Goal: Transaction & Acquisition: Download file/media

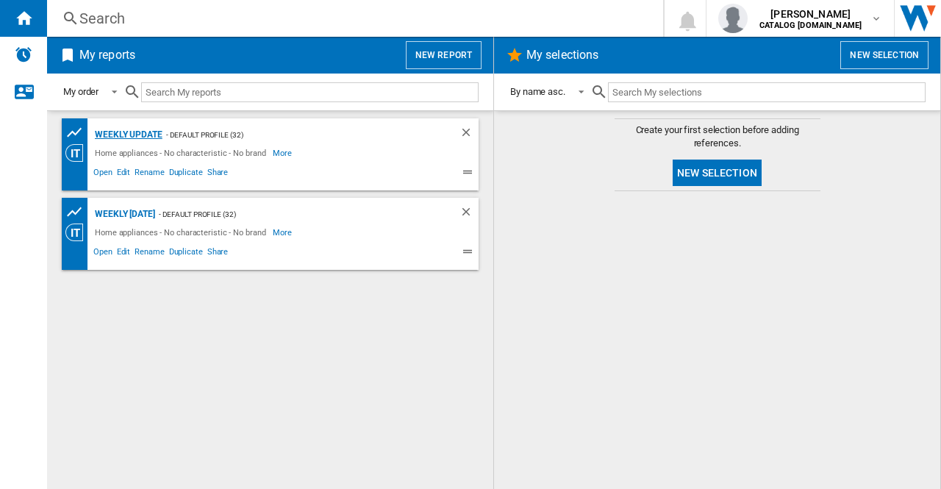
click at [126, 130] on div "Weekly update" at bounding box center [126, 135] width 71 height 18
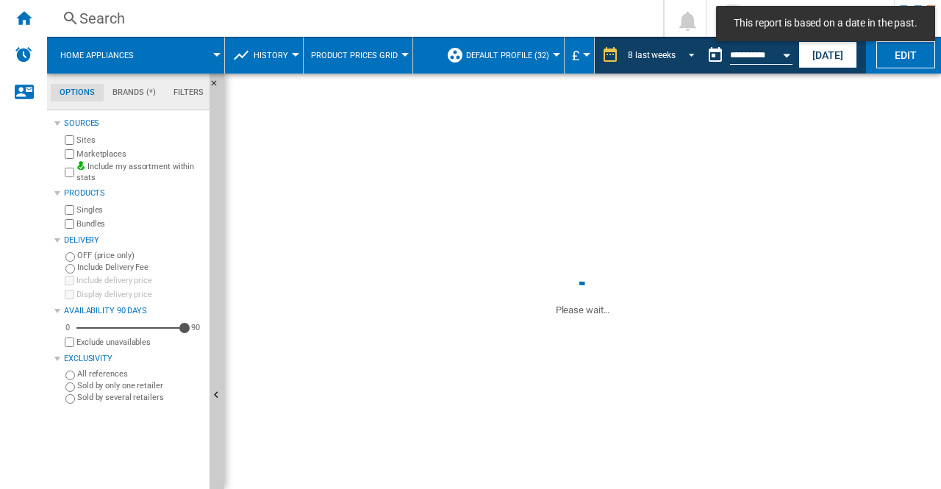
click at [693, 53] on span "REPORTS.WIZARD.STEPS.REPORT.STEPS.REPORT_OPTIONS.PERIOD: 8 last weeks" at bounding box center [688, 53] width 18 height 13
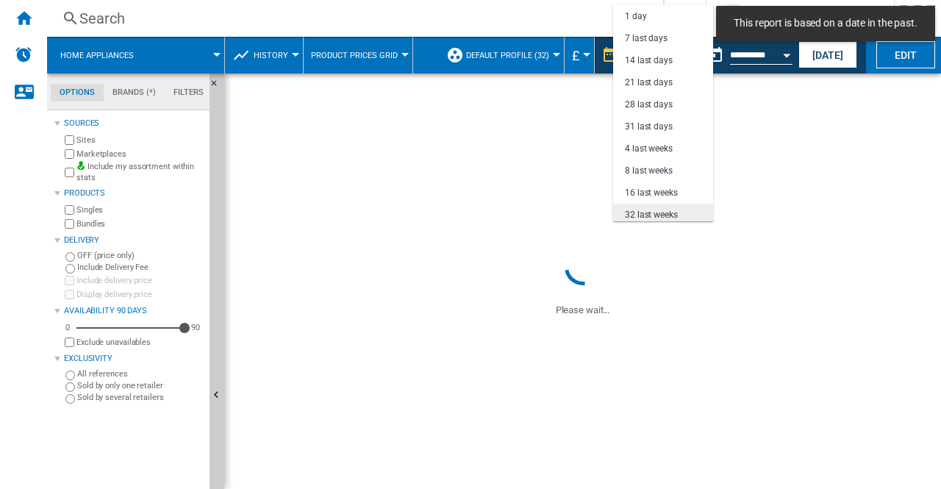
scroll to position [93, 0]
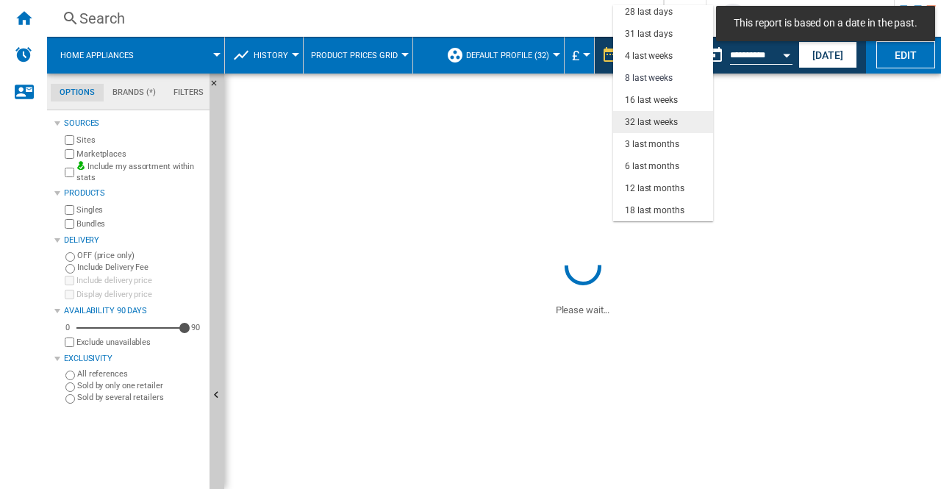
click at [659, 127] on div "32 last weeks" at bounding box center [651, 122] width 53 height 13
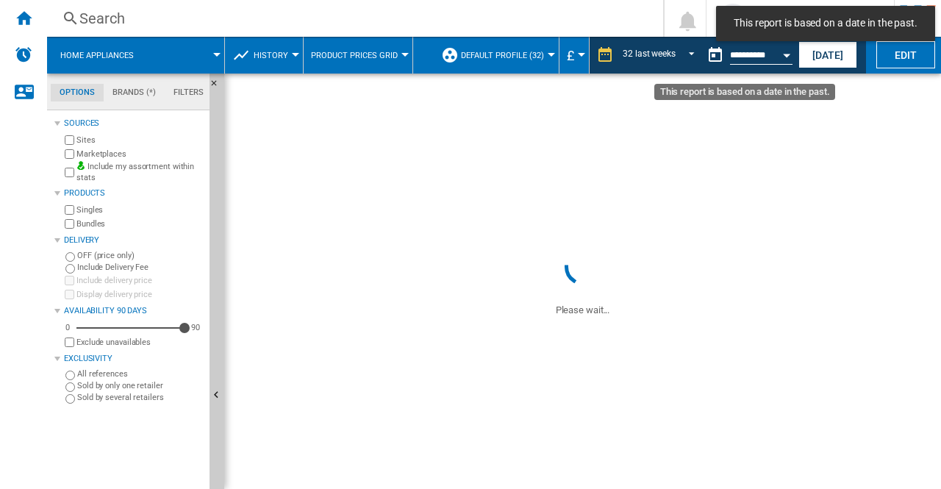
click at [788, 59] on button "Open calendar" at bounding box center [787, 53] width 26 height 26
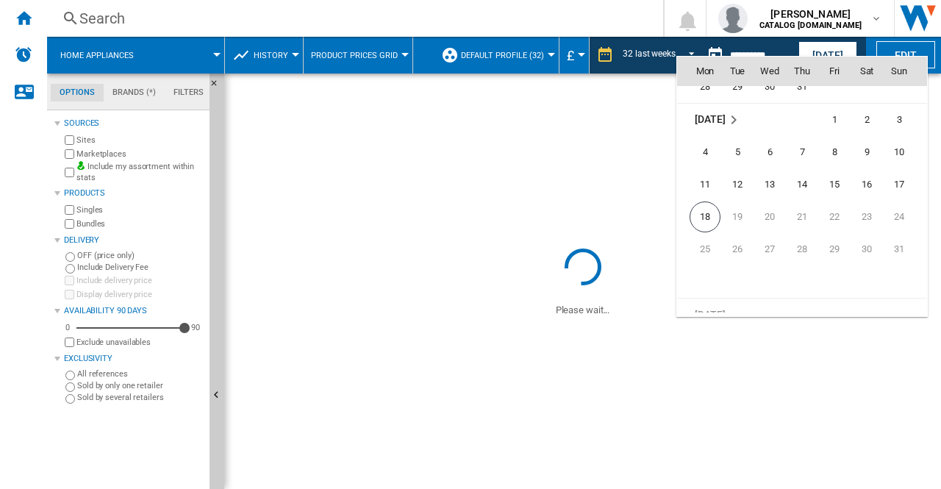
scroll to position [7017, 0]
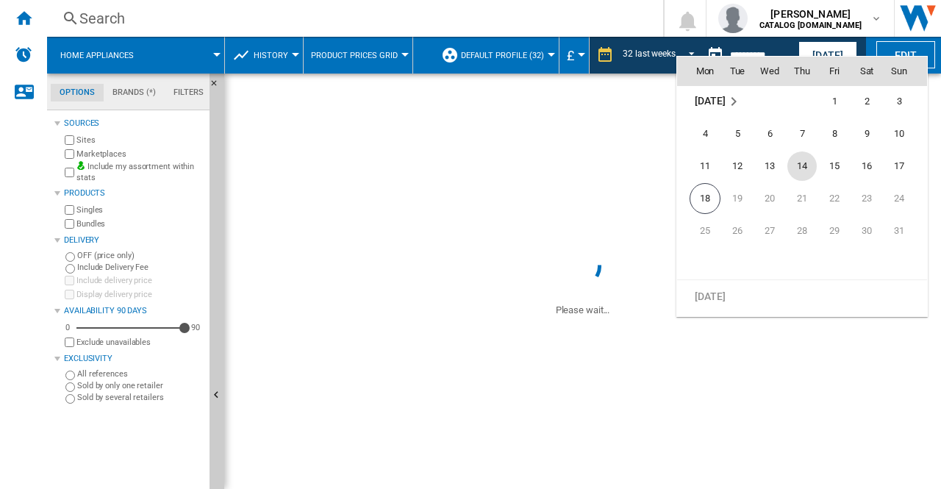
click at [810, 166] on span "14" at bounding box center [802, 165] width 29 height 29
type input "**********"
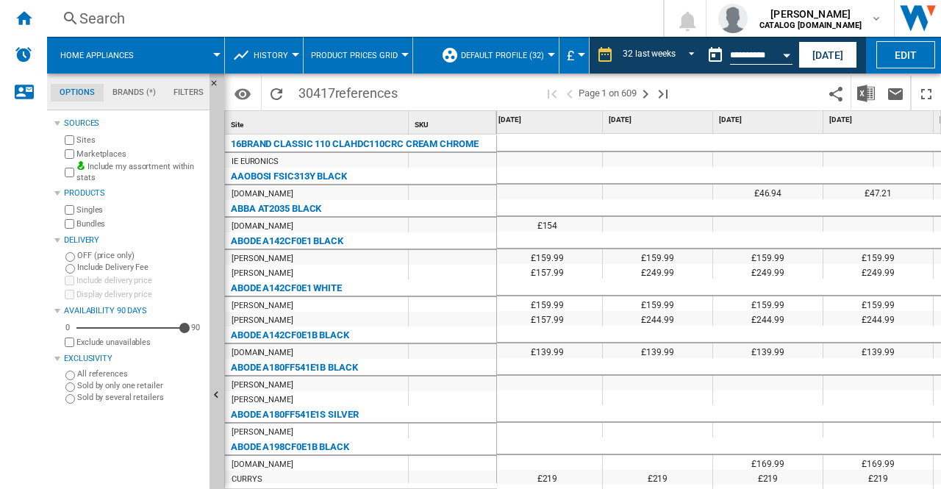
scroll to position [0, 3203]
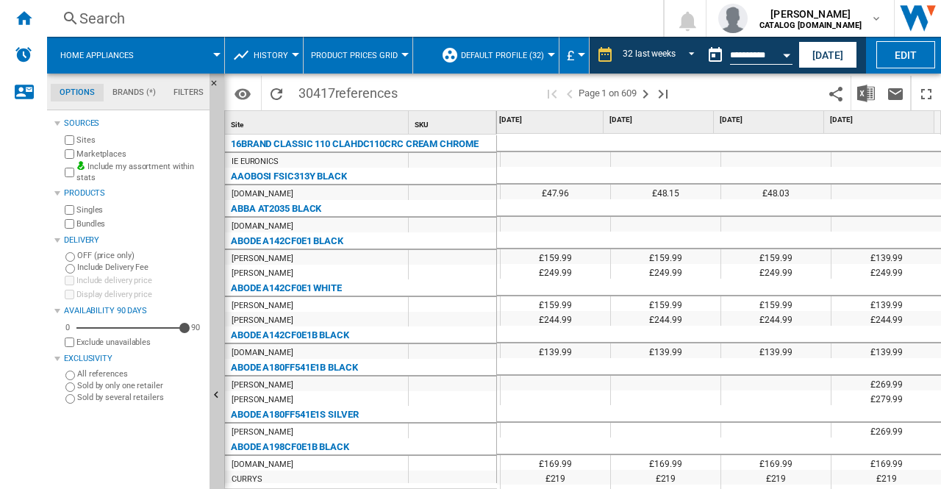
click at [569, 140] on div at bounding box center [556, 144] width 110 height 18
click at [871, 92] on img "Download in Excel" at bounding box center [867, 94] width 18 height 18
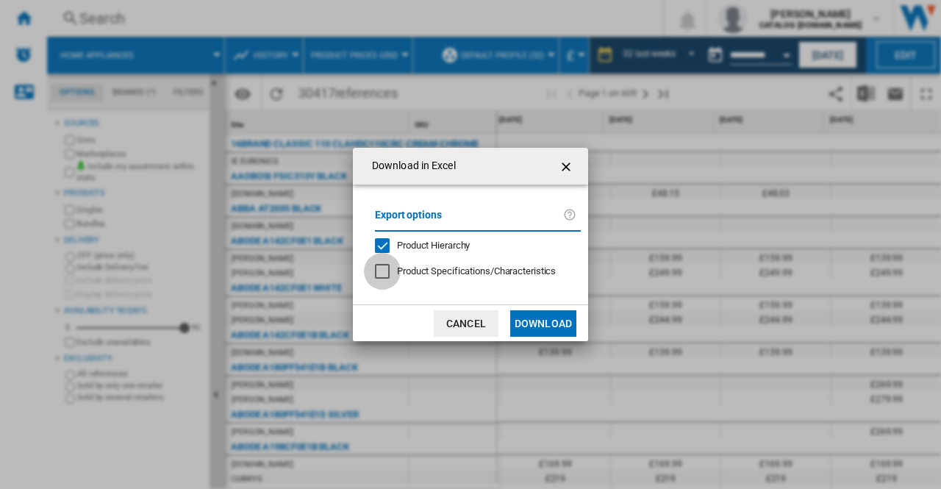
click at [379, 270] on div at bounding box center [382, 271] width 15 height 15
click at [553, 319] on button "Download" at bounding box center [543, 323] width 66 height 26
